Goal: Transaction & Acquisition: Subscribe to service/newsletter

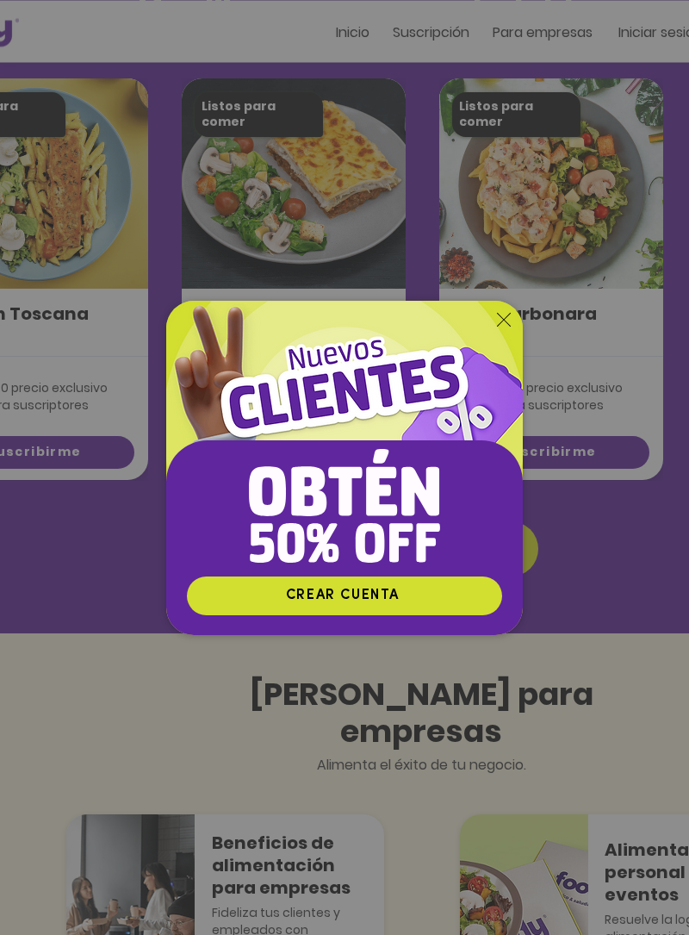
click at [503, 379] on img "Nuevos suscriptores 50% off" at bounding box center [344, 438] width 357 height 275
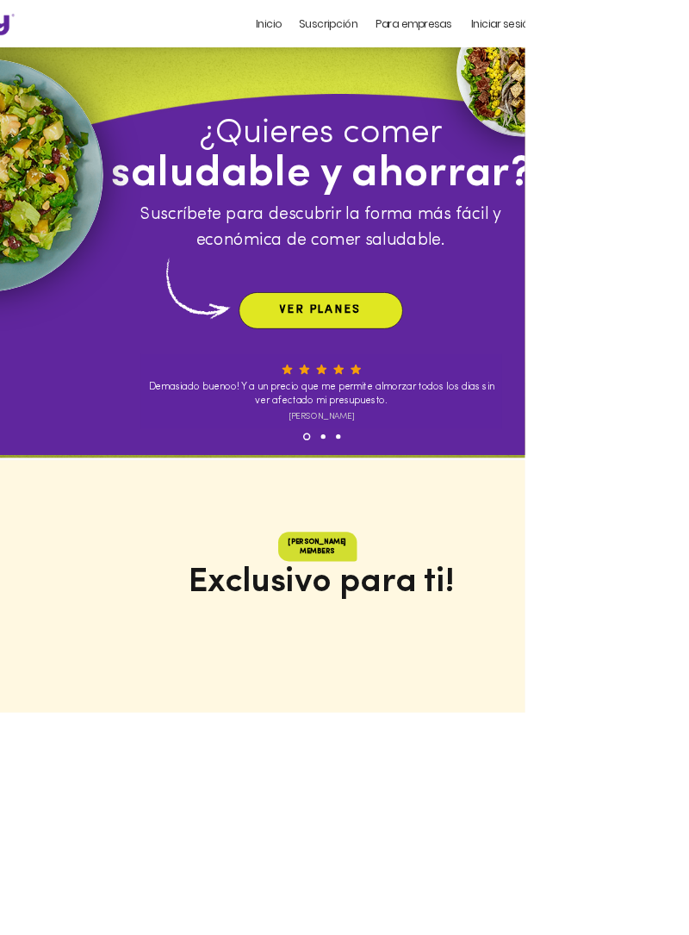
click at [495, 395] on span "VER PLANES" at bounding box center [421, 407] width 208 height 41
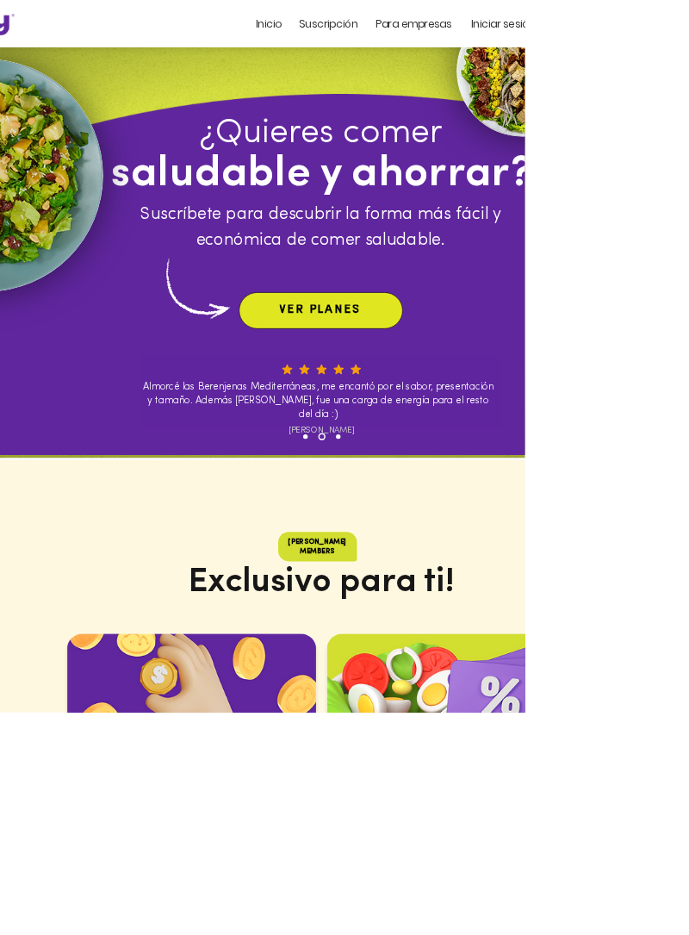
click at [499, 413] on span "VER PLANES" at bounding box center [421, 407] width 208 height 41
